Goal: Information Seeking & Learning: Find specific fact

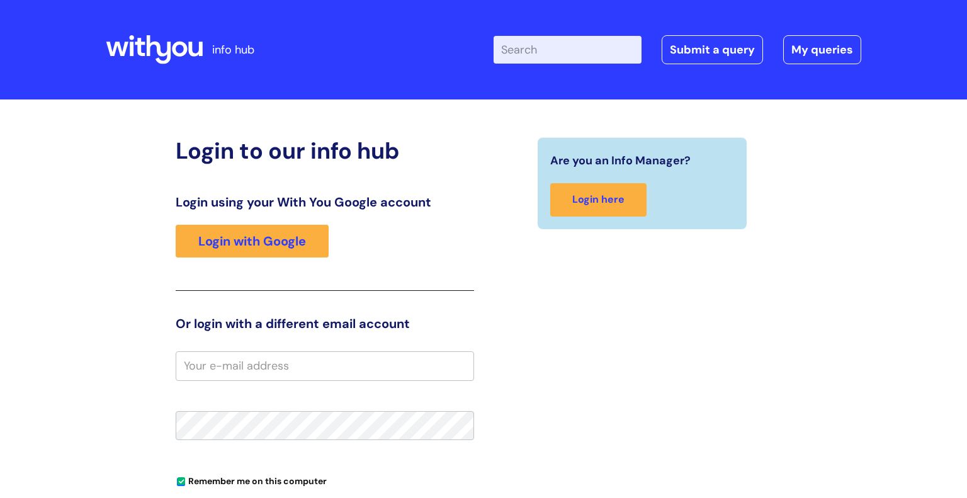
click at [535, 55] on input "Enter your search term here..." at bounding box center [567, 50] width 148 height 28
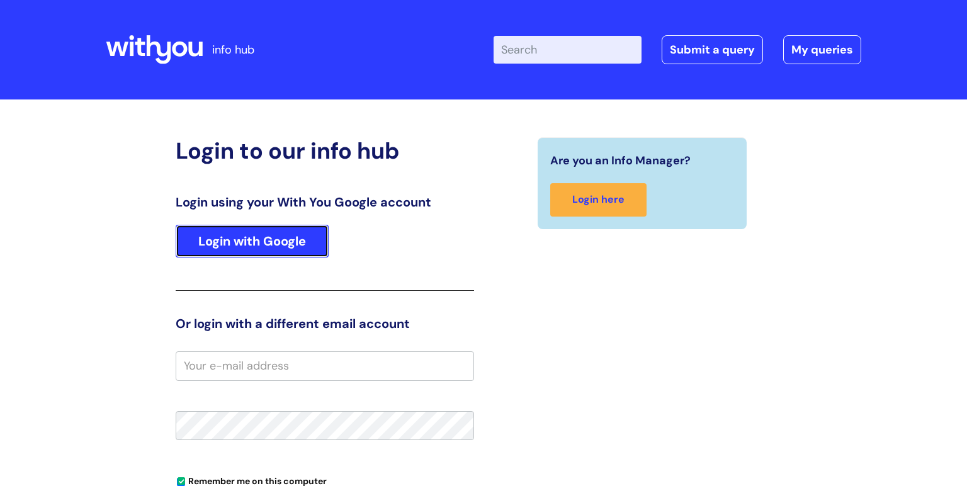
click at [276, 233] on link "Login with Google" at bounding box center [252, 241] width 153 height 33
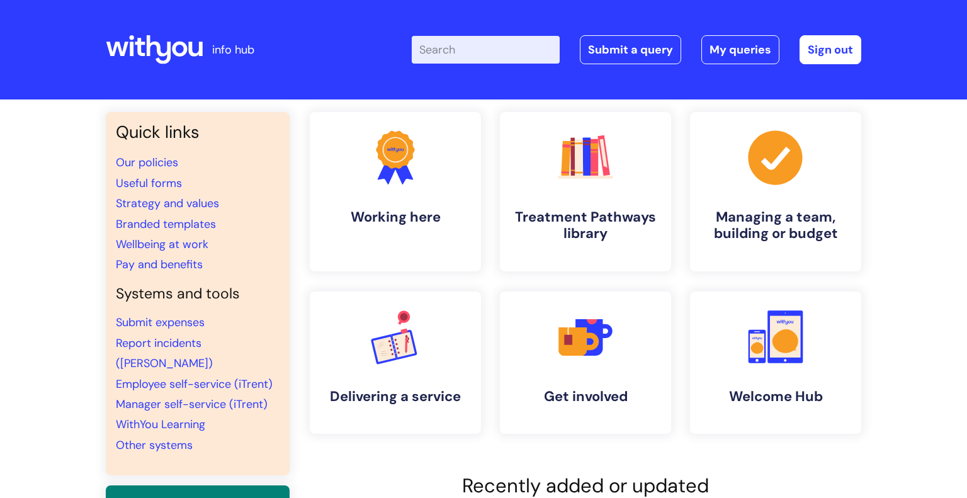
click at [494, 48] on input "Enter your search term here..." at bounding box center [486, 50] width 148 height 28
type input "Bluelight"
click button "Search" at bounding box center [0, 0] width 0 height 0
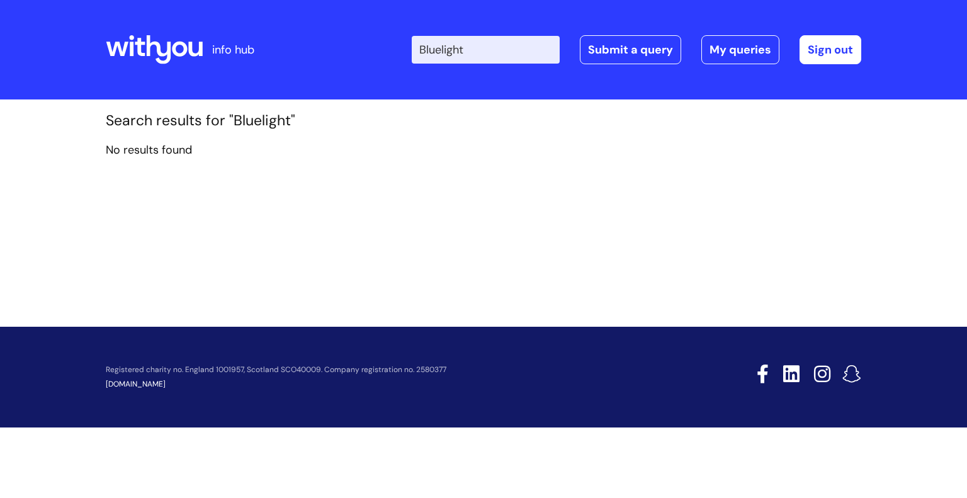
click at [447, 50] on input "Bluelight" at bounding box center [486, 50] width 148 height 28
type input "Blue light"
click button "Search" at bounding box center [0, 0] width 0 height 0
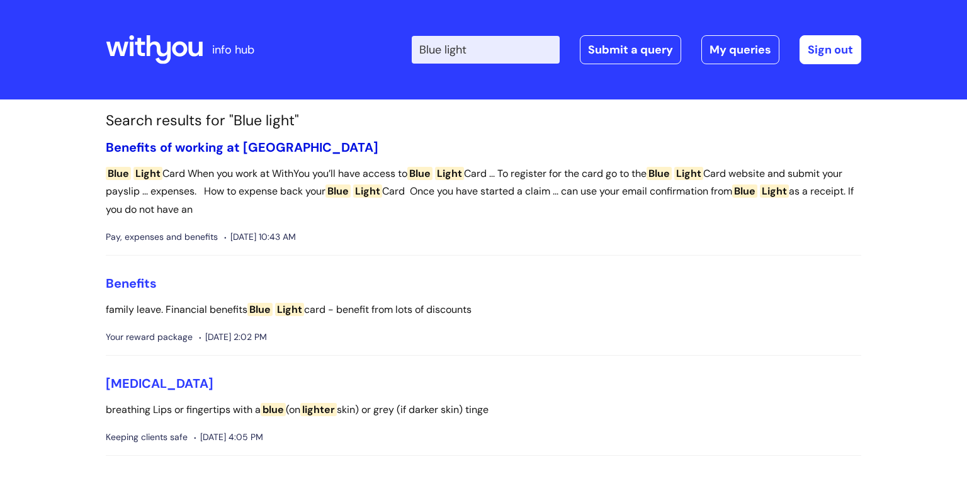
click at [142, 149] on link "Benefits of working at [GEOGRAPHIC_DATA]" at bounding box center [242, 147] width 272 height 16
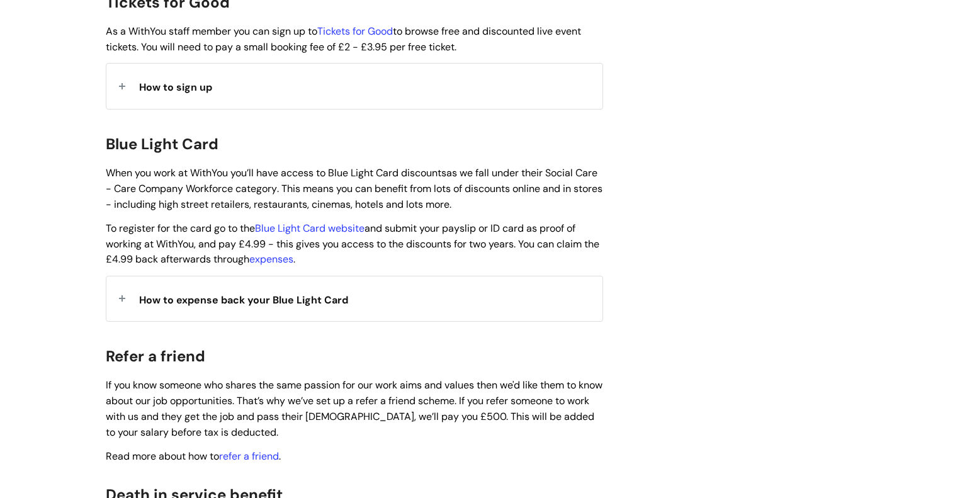
scroll to position [1236, 0]
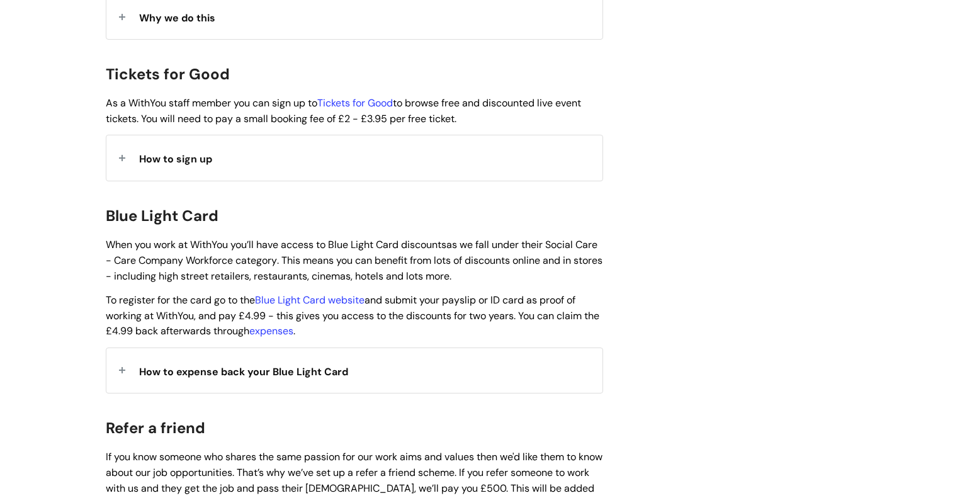
scroll to position [1164, 0]
